Goal: Task Accomplishment & Management: Use online tool/utility

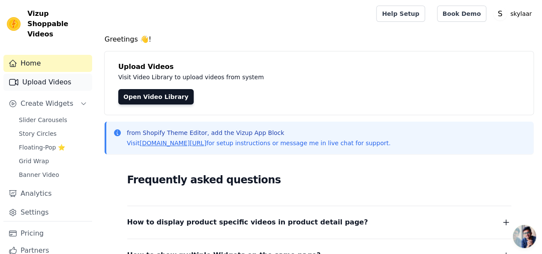
click at [45, 74] on link "Upload Videos" at bounding box center [47, 82] width 89 height 17
click at [37, 81] on div "Home Upload Videos Create Widgets Slider Carousels Story Circles Floating-Pop ⭐…" at bounding box center [47, 138] width 89 height 166
click at [37, 75] on link "Upload Videos" at bounding box center [47, 82] width 89 height 17
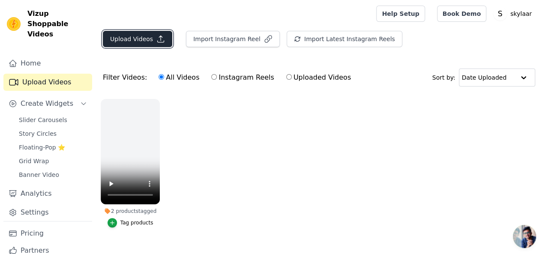
click at [134, 41] on button "Upload Videos" at bounding box center [137, 39] width 69 height 16
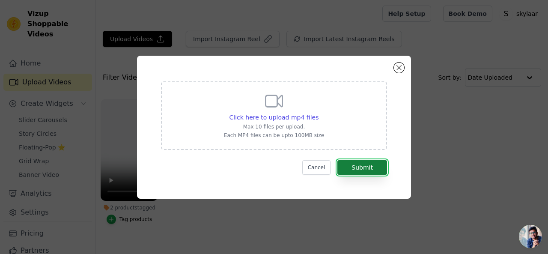
click at [358, 171] on button "Submit" at bounding box center [362, 167] width 50 height 15
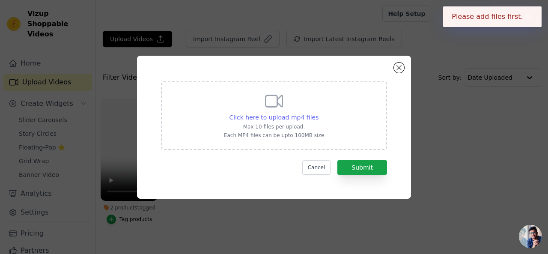
click at [283, 116] on span "Click here to upload mp4 files" at bounding box center [273, 117] width 89 height 7
click at [318, 113] on input "Click here to upload mp4 files Max 10 files per upload. Each MP4 files can be u…" at bounding box center [318, 113] width 0 height 0
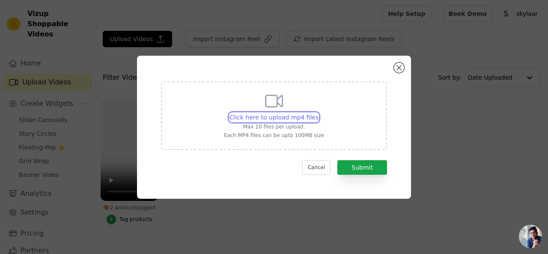
type input "C:\fakepath\WhatsApp Video 2025-08-21 at 11.49.37 AM.mp4"
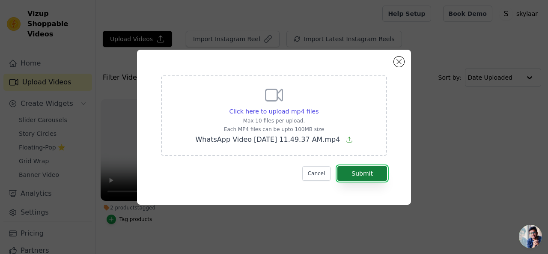
click at [359, 175] on button "Submit" at bounding box center [362, 173] width 50 height 15
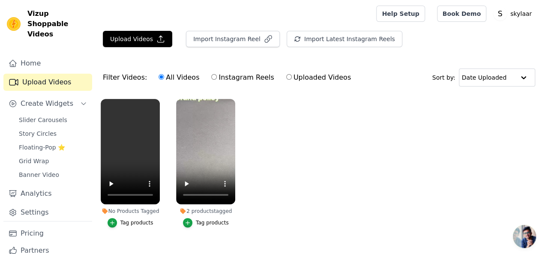
click at [131, 208] on div "No Products Tagged" at bounding box center [130, 211] width 59 height 7
click at [108, 208] on icon at bounding box center [104, 211] width 7 height 7
click at [113, 220] on icon "button" at bounding box center [112, 223] width 6 height 6
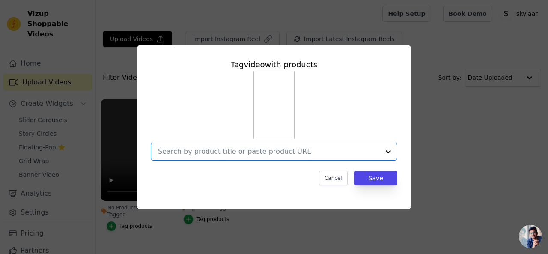
click at [273, 149] on input "No Products Tagged Tag video with products Option undefined, selected. Select i…" at bounding box center [269, 151] width 222 height 8
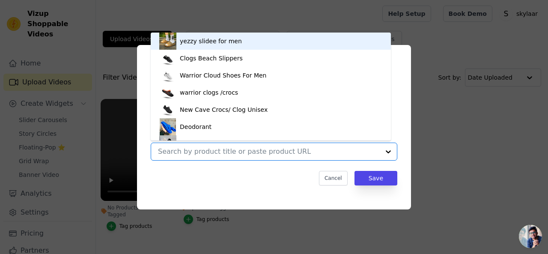
click at [282, 38] on div "yezzy slidee for men" at bounding box center [270, 41] width 223 height 17
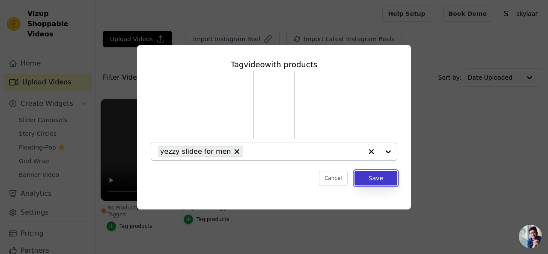
click at [378, 176] on button "Save" at bounding box center [376, 178] width 43 height 15
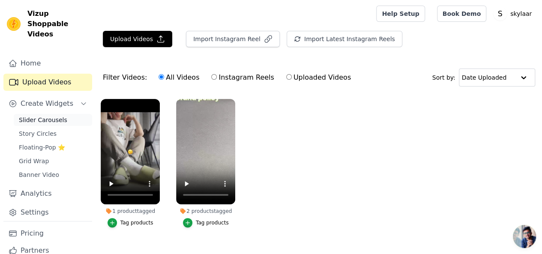
click at [52, 116] on span "Slider Carousels" at bounding box center [43, 120] width 48 height 9
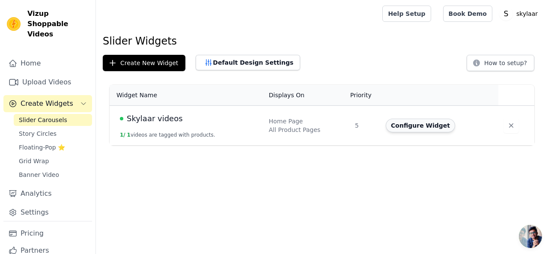
click at [410, 128] on button "Configure Widget" at bounding box center [420, 126] width 69 height 14
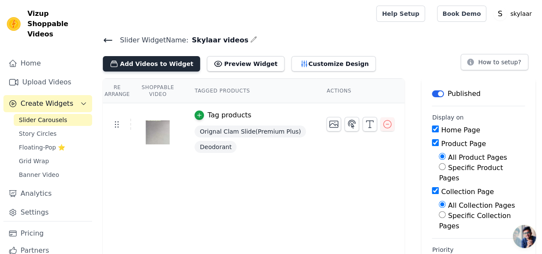
click at [152, 67] on button "Add Videos to Widget" at bounding box center [151, 63] width 97 height 15
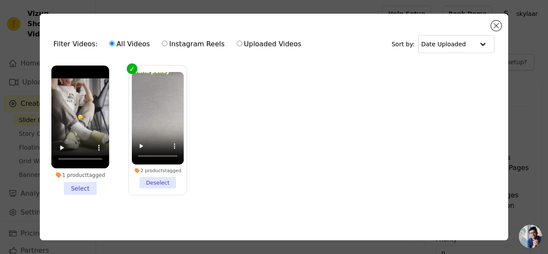
click at [83, 183] on li "1 product tagged Select" at bounding box center [80, 130] width 58 height 129
click at [0, 0] on input "1 product tagged Select" at bounding box center [0, 0] width 0 height 0
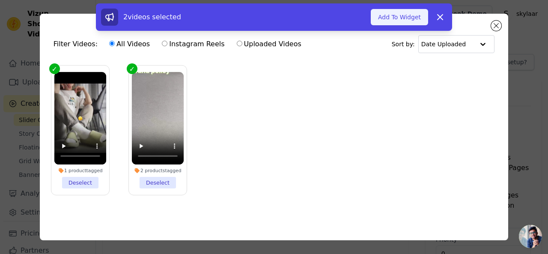
click at [388, 12] on button "Add To Widget" at bounding box center [399, 17] width 57 height 16
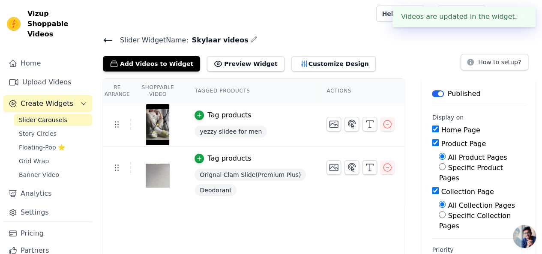
click at [459, 18] on div "Videos are updated in the widget. ✖" at bounding box center [463, 16] width 143 height 21
click at [517, 17] on button "✖" at bounding box center [522, 17] width 10 height 10
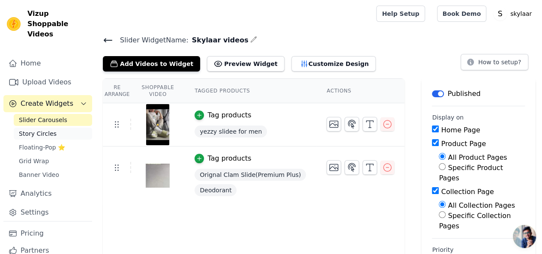
click at [53, 128] on link "Story Circles" at bounding box center [53, 134] width 78 height 12
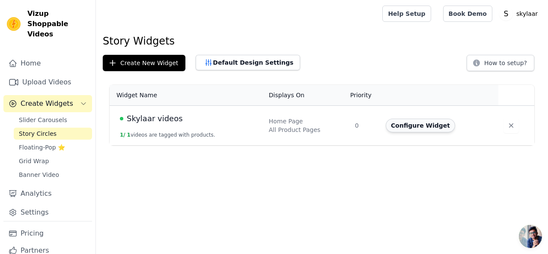
click at [398, 128] on button "Configure Widget" at bounding box center [420, 126] width 69 height 14
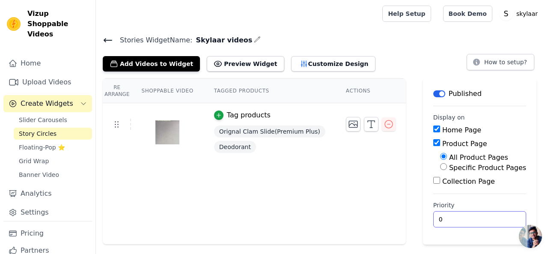
click at [450, 215] on input "0" at bounding box center [479, 219] width 93 height 16
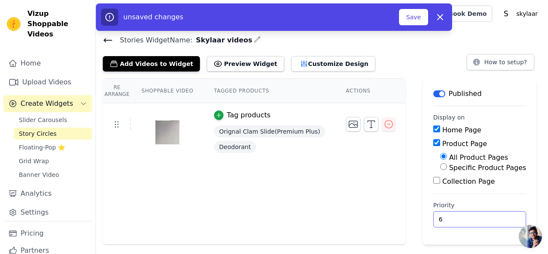
type input "6"
click at [521, 143] on div "Re Arrange Shoppable Video Tagged Products Actions Tag products Orignal Clam Sl…" at bounding box center [322, 161] width 452 height 166
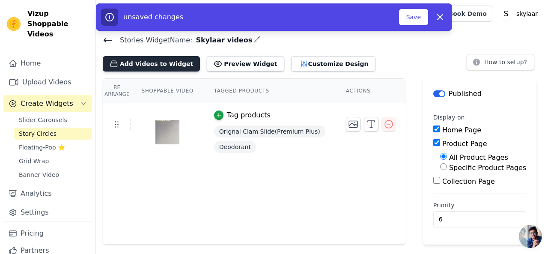
click at [142, 68] on button "Add Videos to Widget" at bounding box center [151, 63] width 97 height 15
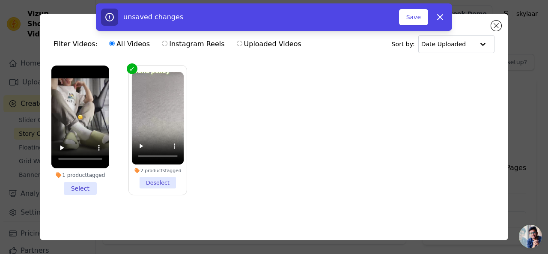
click at [81, 187] on li "1 product tagged Select" at bounding box center [80, 130] width 58 height 129
click at [0, 0] on input "1 product tagged Select" at bounding box center [0, 0] width 0 height 0
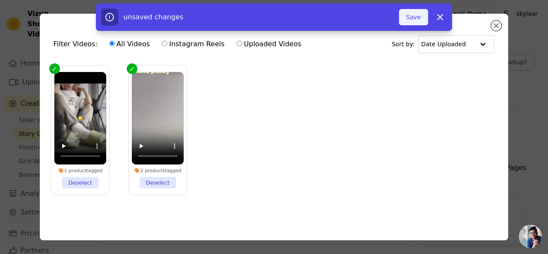
click at [422, 16] on button "Save" at bounding box center [413, 17] width 29 height 16
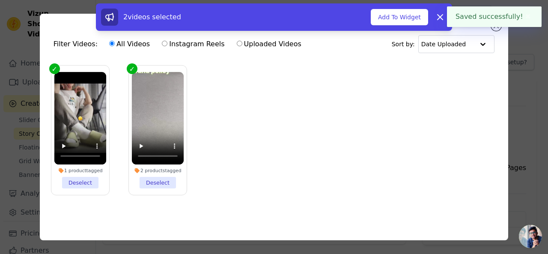
click at [494, 29] on div "2 videos selected Add To Widget Dismiss" at bounding box center [274, 18] width 548 height 31
click at [524, 14] on button "✖" at bounding box center [528, 17] width 10 height 10
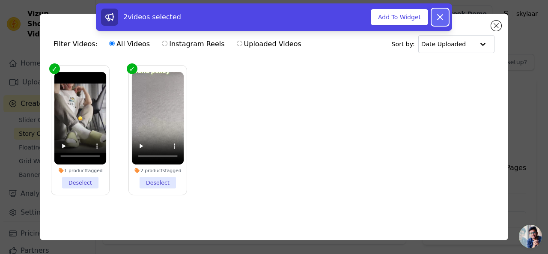
click at [441, 15] on icon at bounding box center [440, 17] width 10 height 10
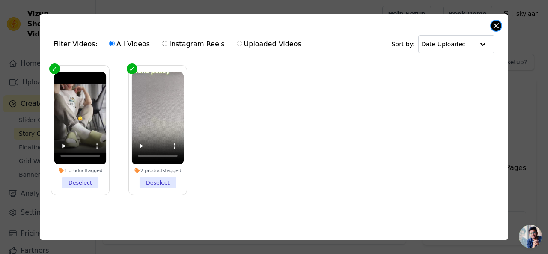
click at [492, 26] on button "Close modal" at bounding box center [496, 26] width 10 height 10
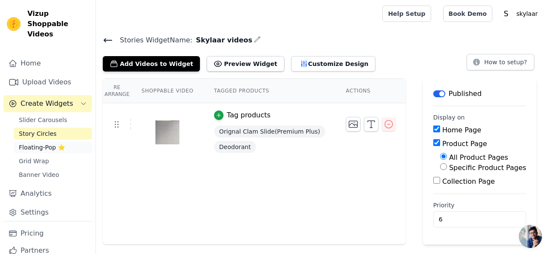
click at [42, 143] on span "Floating-Pop ⭐" at bounding box center [42, 147] width 46 height 9
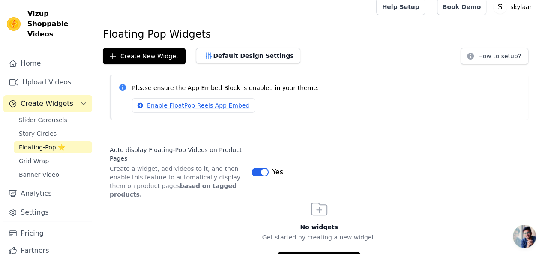
scroll to position [11, 0]
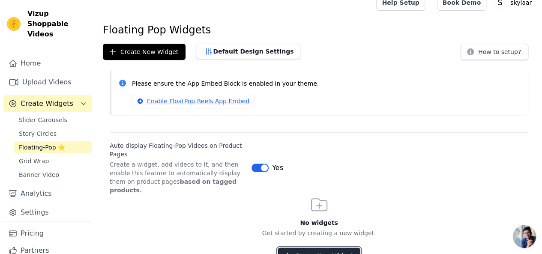
click at [317, 247] on button "Create New Widget" at bounding box center [318, 255] width 83 height 16
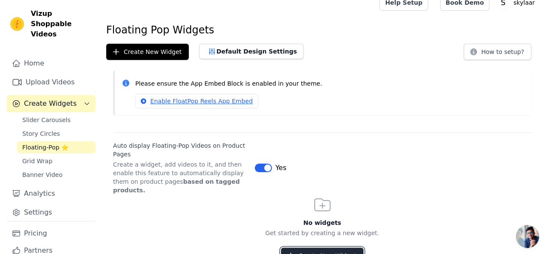
scroll to position [0, 0]
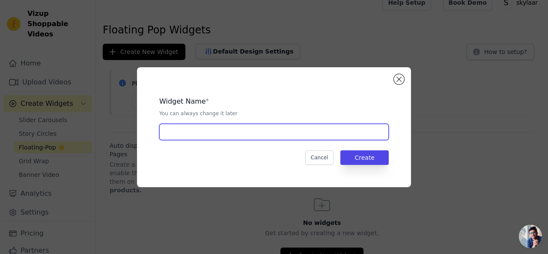
click at [224, 132] on input "text" at bounding box center [273, 132] width 229 height 16
click at [197, 136] on input "text" at bounding box center [273, 132] width 229 height 16
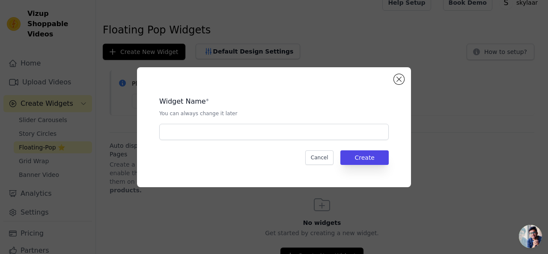
click at [393, 80] on div "Widget Name * You can always change it later Cancel Create" at bounding box center [274, 127] width 274 height 120
click at [397, 81] on button "Close modal" at bounding box center [399, 79] width 10 height 10
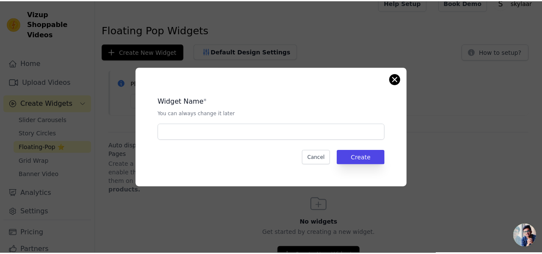
scroll to position [11, 0]
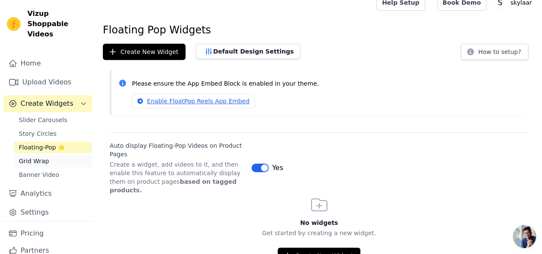
click at [54, 155] on link "Grid Wrap" at bounding box center [53, 161] width 78 height 12
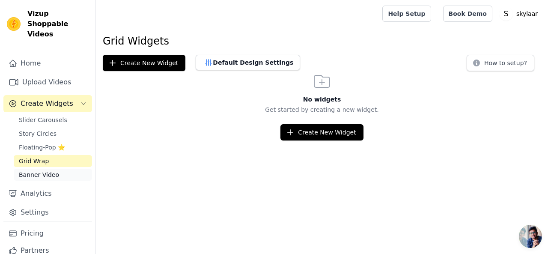
click at [61, 169] on link "Banner Video" at bounding box center [53, 175] width 78 height 12
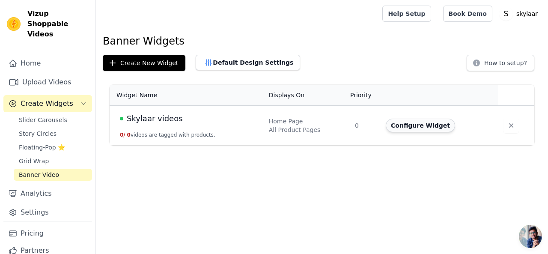
click at [430, 125] on button "Configure Widget" at bounding box center [420, 126] width 69 height 14
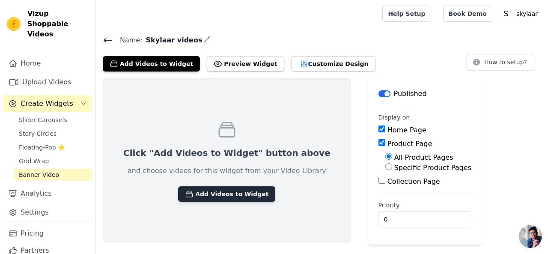
click at [220, 191] on button "Add Videos to Widget" at bounding box center [226, 193] width 97 height 15
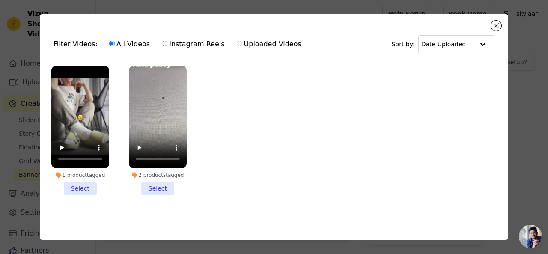
click at [88, 186] on li "1 product tagged Select" at bounding box center [80, 130] width 58 height 129
click at [0, 0] on input "1 product tagged Select" at bounding box center [0, 0] width 0 height 0
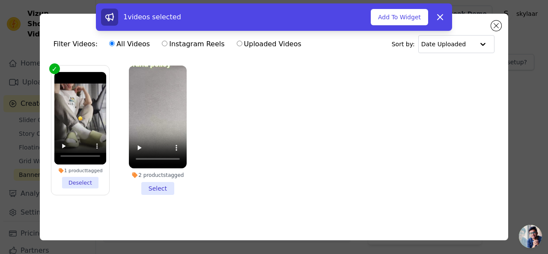
click at [155, 186] on li "2 products tagged Select" at bounding box center [158, 130] width 58 height 129
click at [0, 0] on input "2 products tagged Select" at bounding box center [0, 0] width 0 height 0
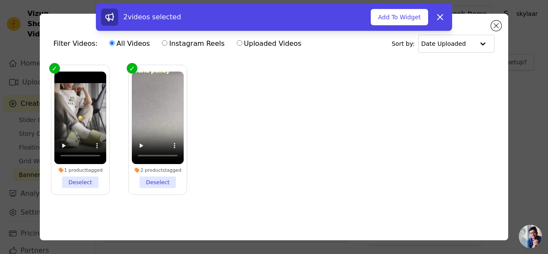
scroll to position [2, 0]
click at [388, 21] on button "Add To Widget" at bounding box center [399, 17] width 57 height 16
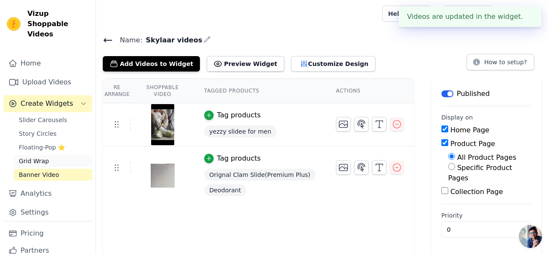
click at [36, 157] on span "Grid Wrap" at bounding box center [34, 161] width 30 height 9
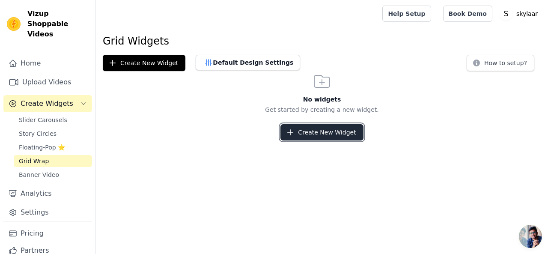
click at [358, 133] on button "Create New Widget" at bounding box center [321, 132] width 83 height 16
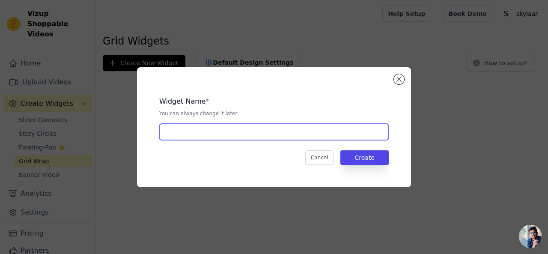
click at [194, 134] on input "text" at bounding box center [273, 132] width 229 height 16
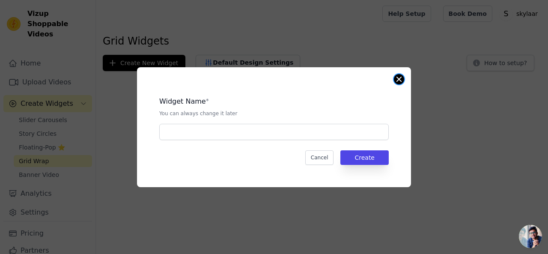
click at [400, 80] on button "Close modal" at bounding box center [399, 79] width 10 height 10
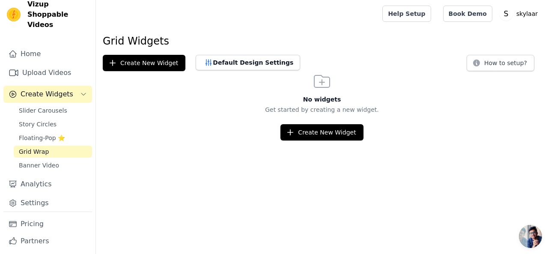
scroll to position [18, 0]
